Goal: Information Seeking & Learning: Find specific fact

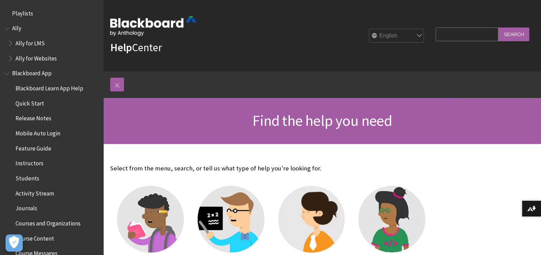
click at [436, 41] on input "Search Query" at bounding box center [467, 34] width 63 height 13
type input "email relay settings"
click at [498, 28] on input "Search" at bounding box center [513, 34] width 31 height 13
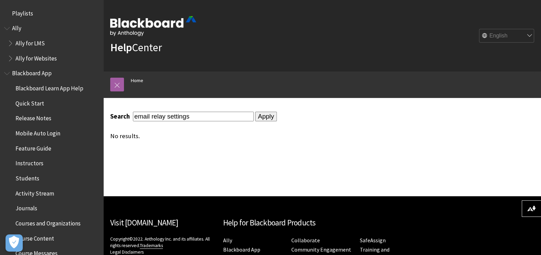
drag, startPoint x: 226, startPoint y: 113, endPoint x: 149, endPoint y: 122, distance: 77.3
click at [149, 122] on div "Search email relay settings Apply No results." at bounding box center [271, 126] width 322 height 28
type input "email settings"
click at [255, 112] on input "Apply" at bounding box center [266, 117] width 22 height 10
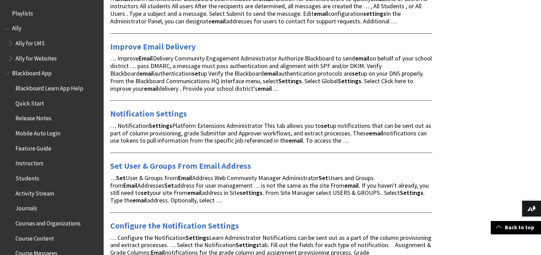
scroll to position [315, 0]
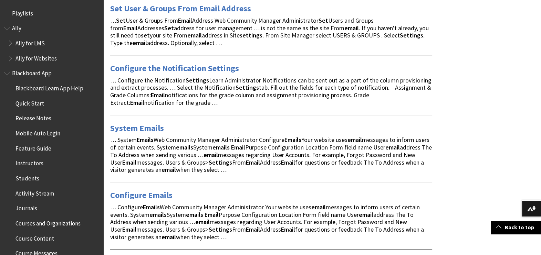
click at [157, 186] on div "Configure Emails … Configure Emails Web Community Manager Administrator Your we…" at bounding box center [271, 211] width 322 height 59
